Goal: Find specific page/section: Find specific page/section

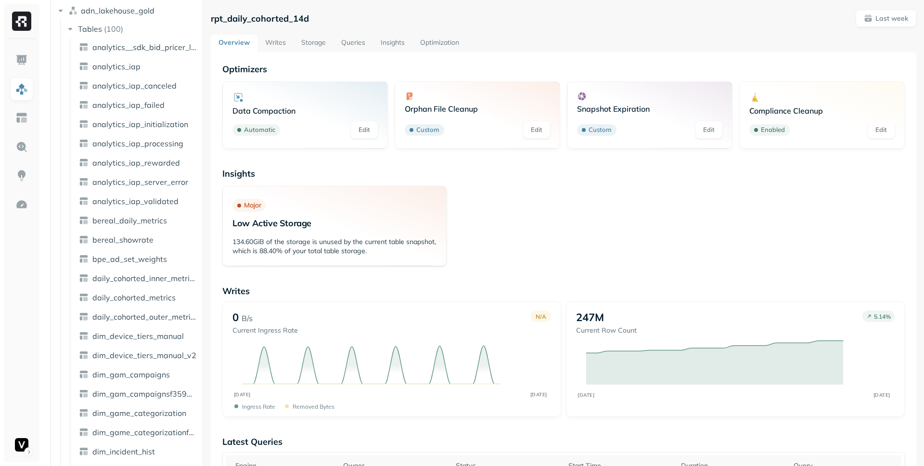
click at [492, 169] on p "Insights" at bounding box center [563, 173] width 683 height 11
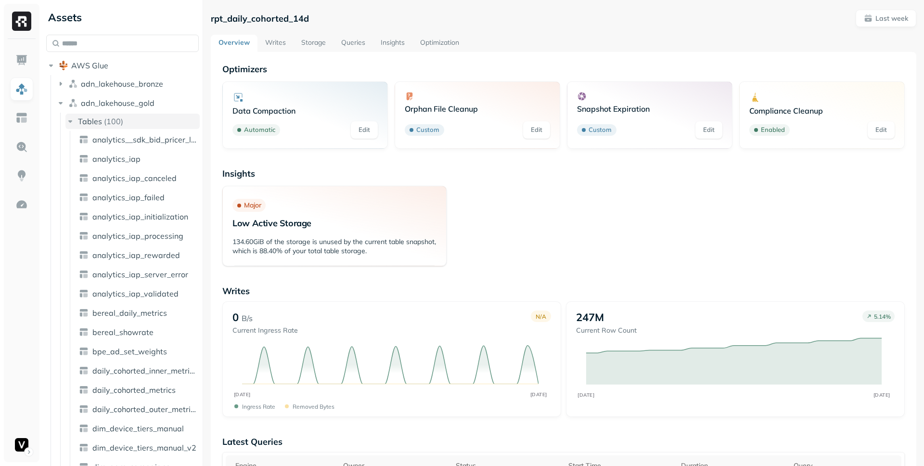
click at [66, 121] on icon "button" at bounding box center [70, 121] width 10 height 10
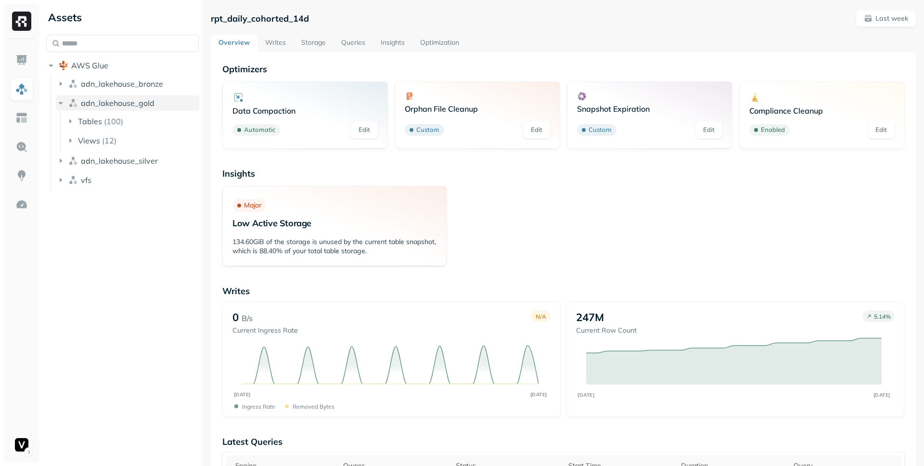
click at [61, 106] on icon "button" at bounding box center [61, 103] width 10 height 10
click at [60, 120] on icon "button" at bounding box center [61, 122] width 10 height 10
click at [65, 137] on icon "button" at bounding box center [70, 141] width 10 height 10
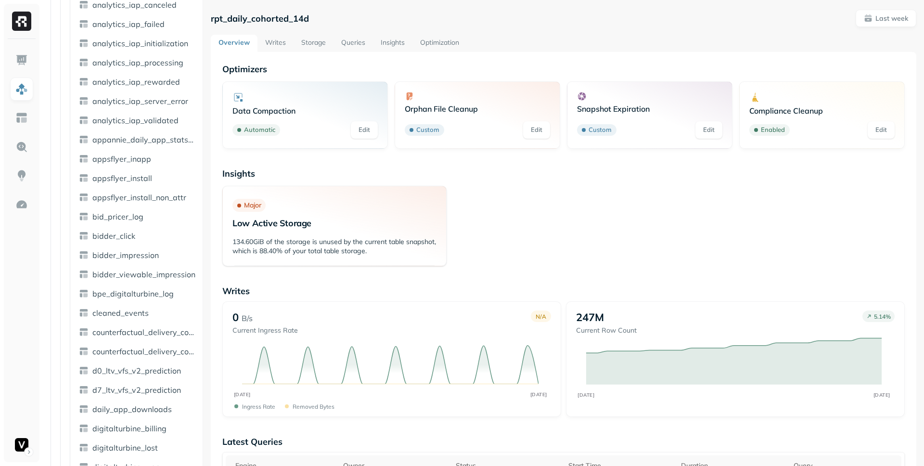
scroll to position [515, 0]
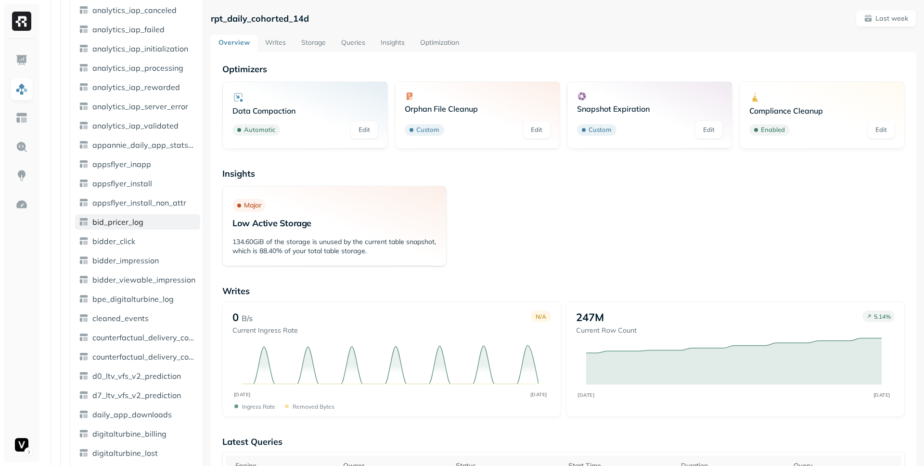
click at [109, 222] on span "bid_pricer_log" at bounding box center [117, 222] width 51 height 10
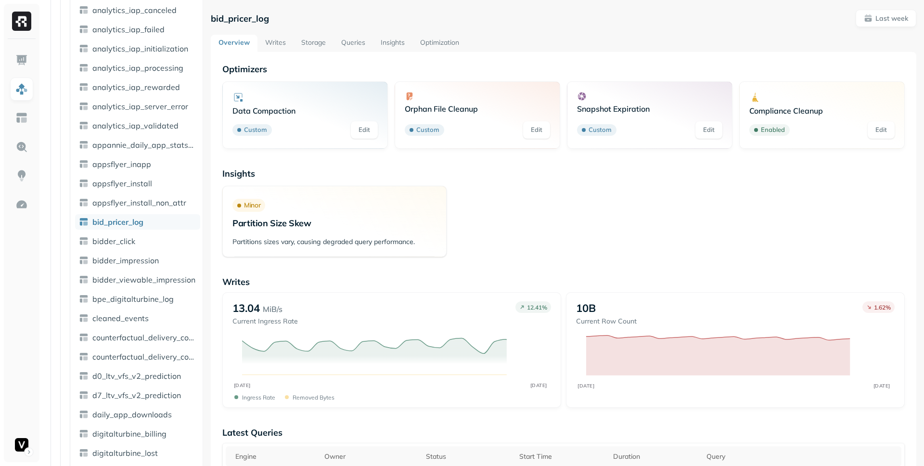
click at [539, 174] on p "Insights" at bounding box center [563, 173] width 683 height 11
click at [283, 42] on link "Writes" at bounding box center [276, 43] width 36 height 17
click at [304, 41] on link "Storage" at bounding box center [314, 43] width 40 height 17
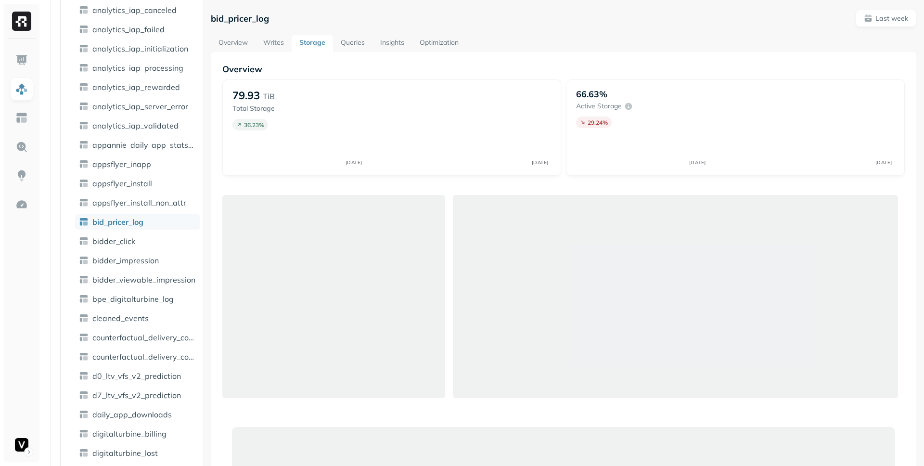
click at [427, 44] on link "Optimization" at bounding box center [439, 43] width 54 height 17
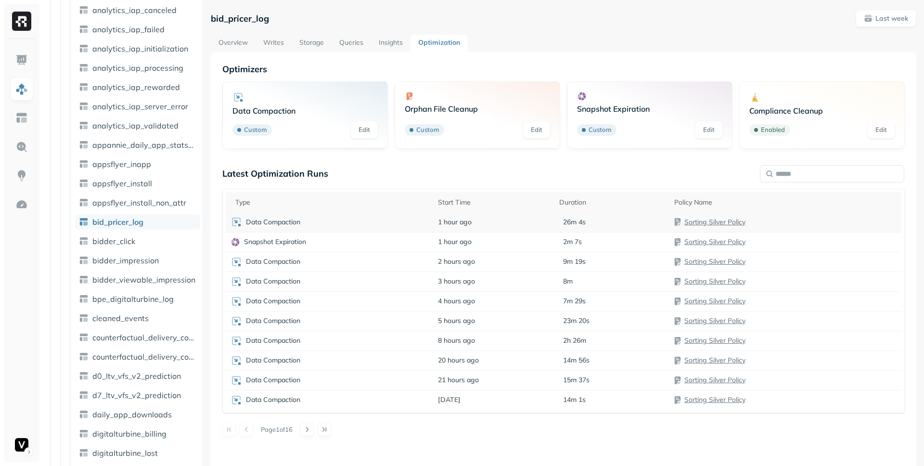
click at [700, 221] on link "Sorting Silver Policy" at bounding box center [715, 222] width 61 height 9
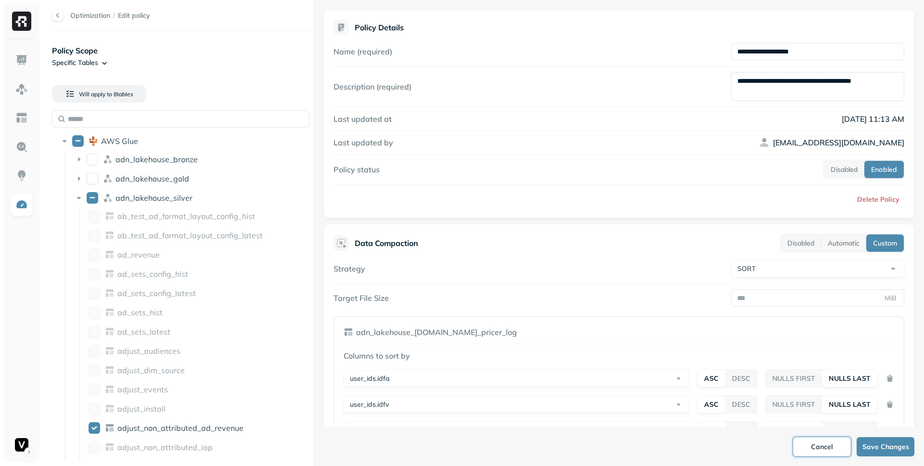
click at [806, 441] on button "Cancel" at bounding box center [822, 446] width 58 height 19
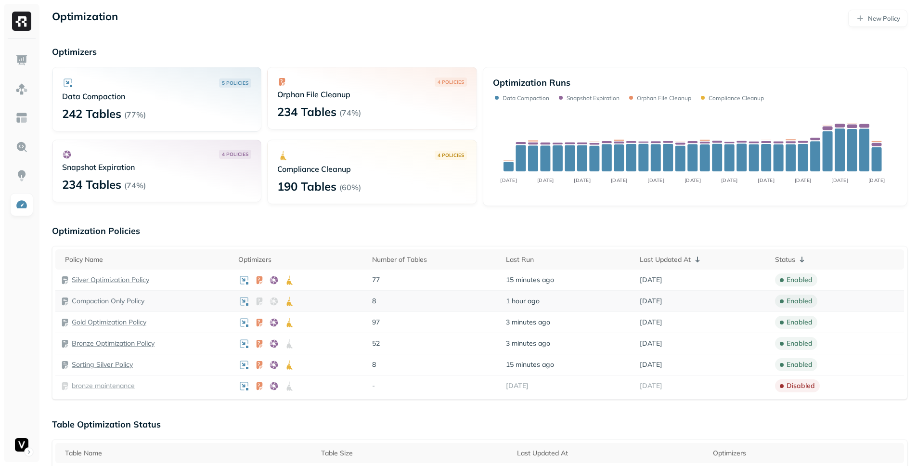
click at [487, 300] on p "8" at bounding box center [434, 301] width 124 height 9
